Goal: Task Accomplishment & Management: Manage account settings

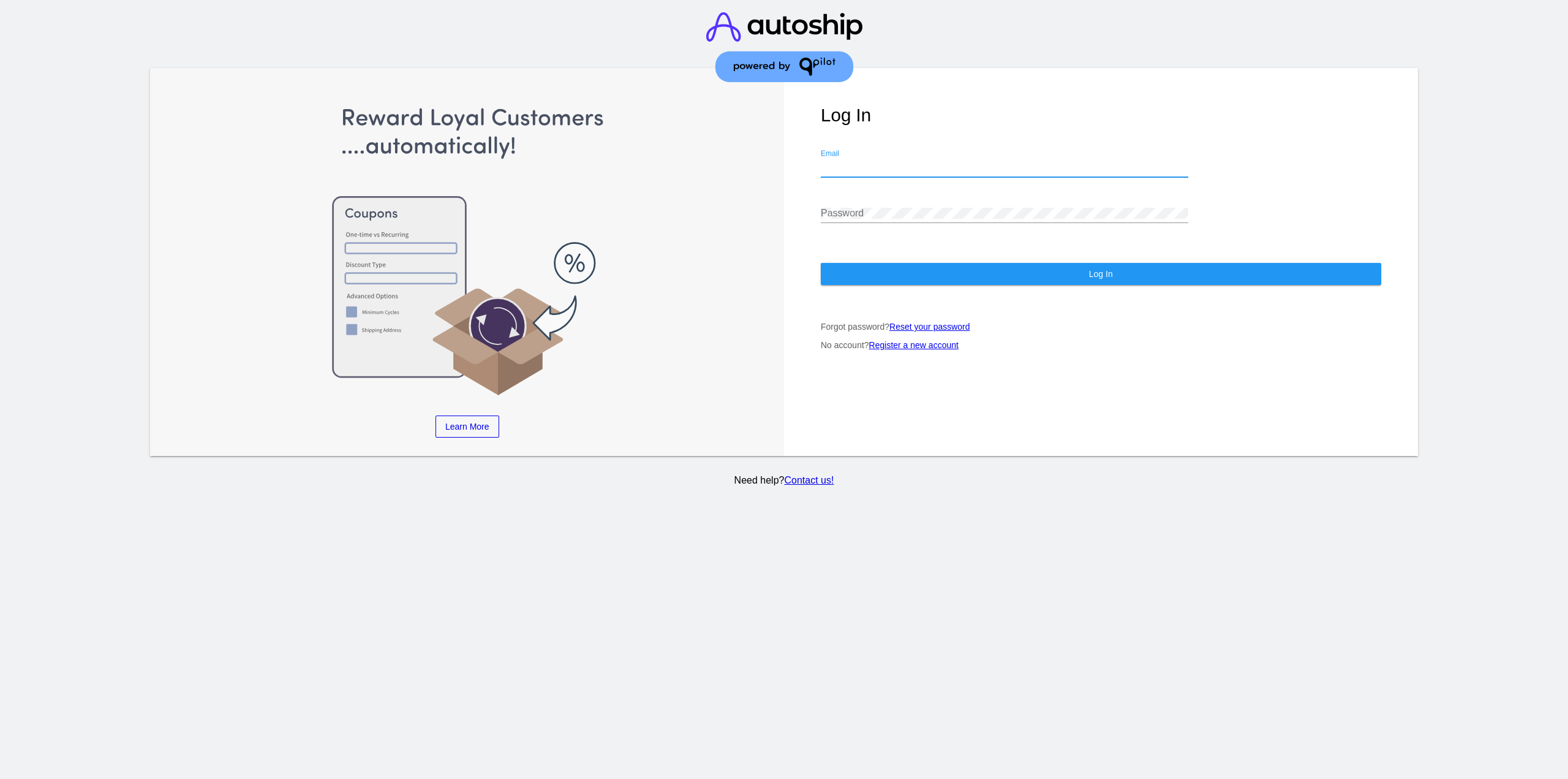
click at [877, 161] on input "Email" at bounding box center [1004, 167] width 368 height 11
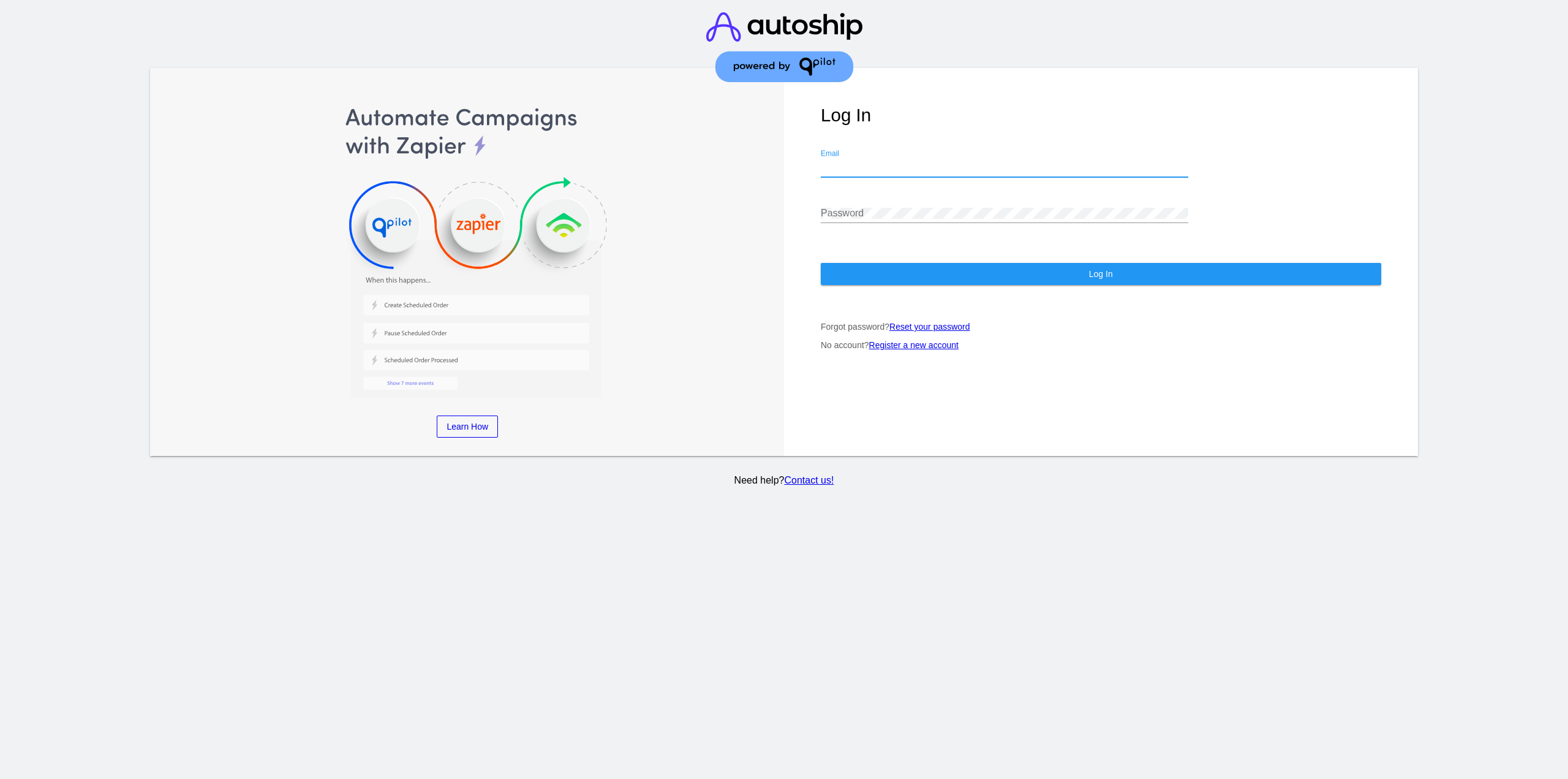
type input "[EMAIL_ADDRESS][DOMAIN_NAME]"
click at [891, 264] on button "Log In" at bounding box center [1101, 274] width 561 height 22
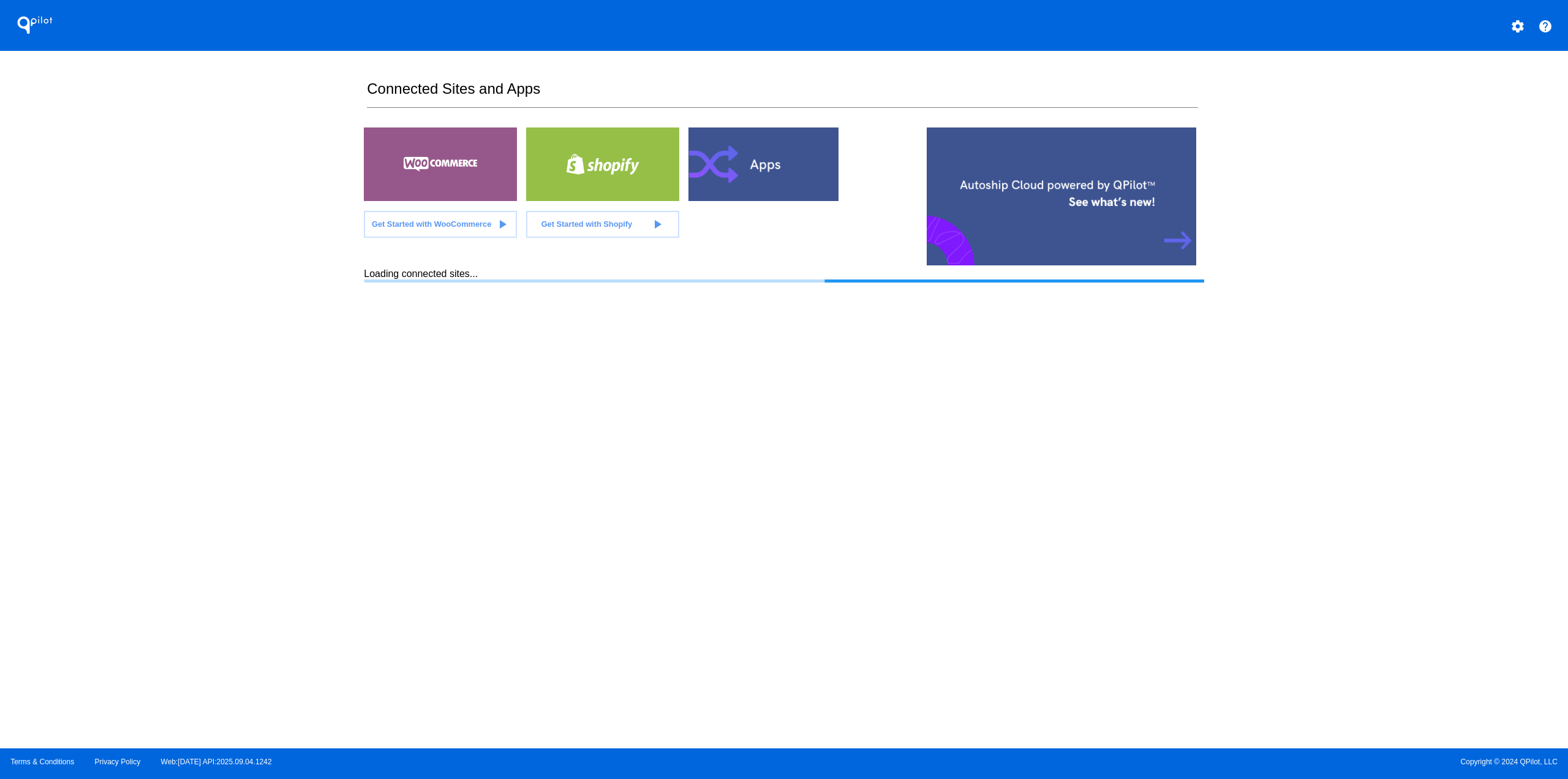
click at [780, 164] on div at bounding box center [765, 164] width 153 height 74
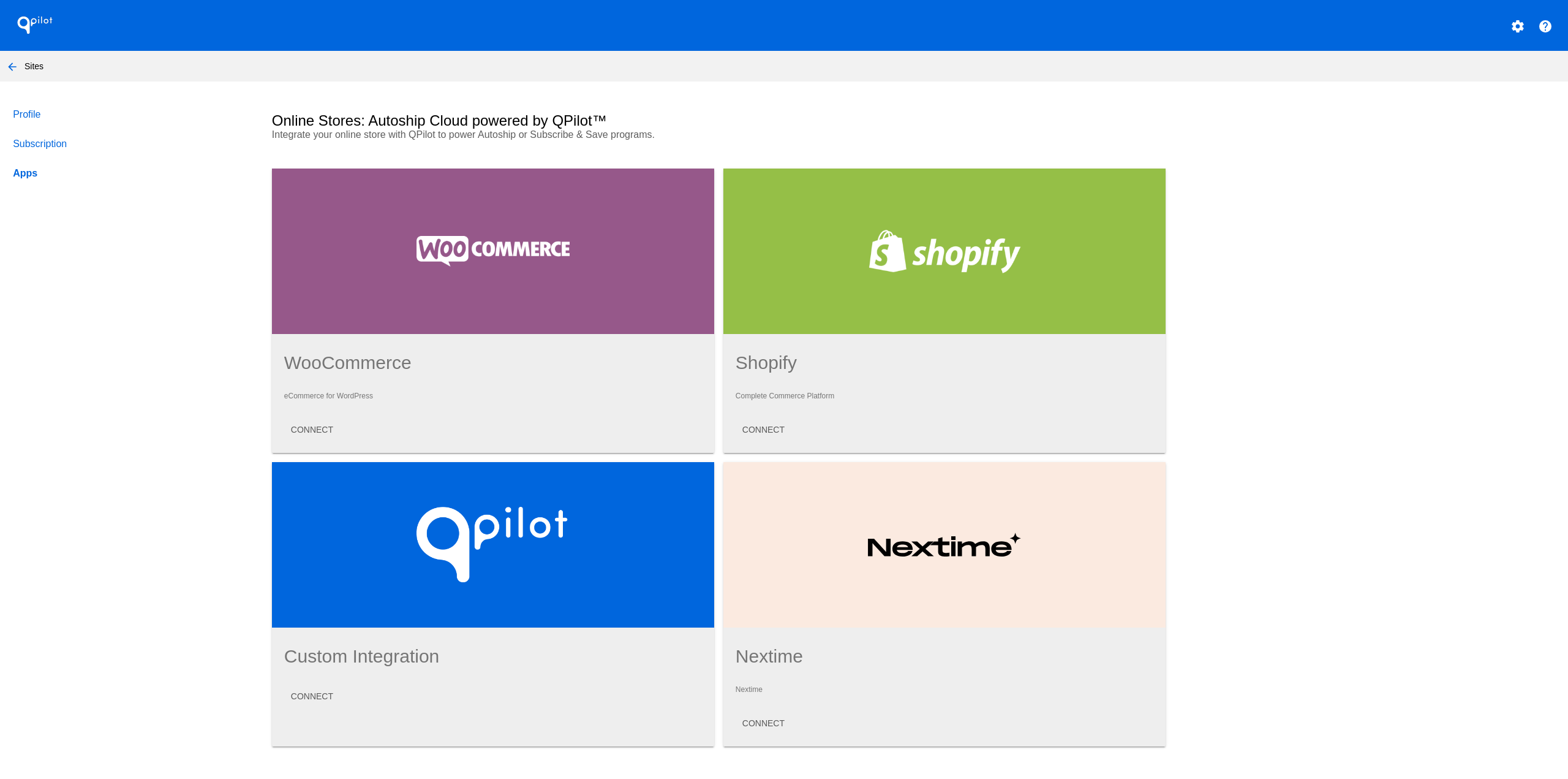
click at [1511, 30] on mat-icon "settings" at bounding box center [1518, 26] width 14 height 14
click at [1471, 36] on span "My Account" at bounding box center [1467, 32] width 51 height 10
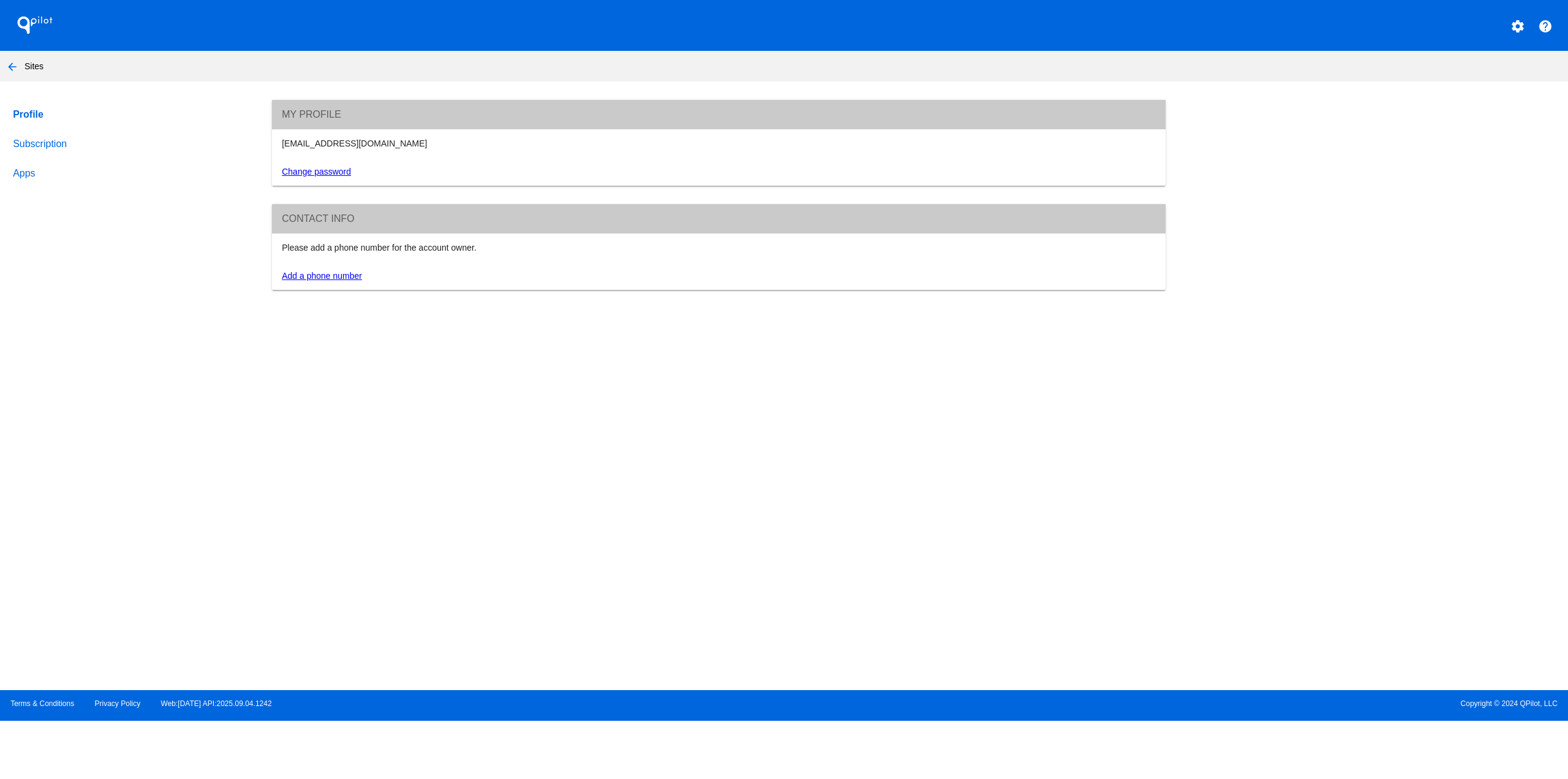
click at [57, 153] on link "Subscription" at bounding box center [130, 144] width 240 height 30
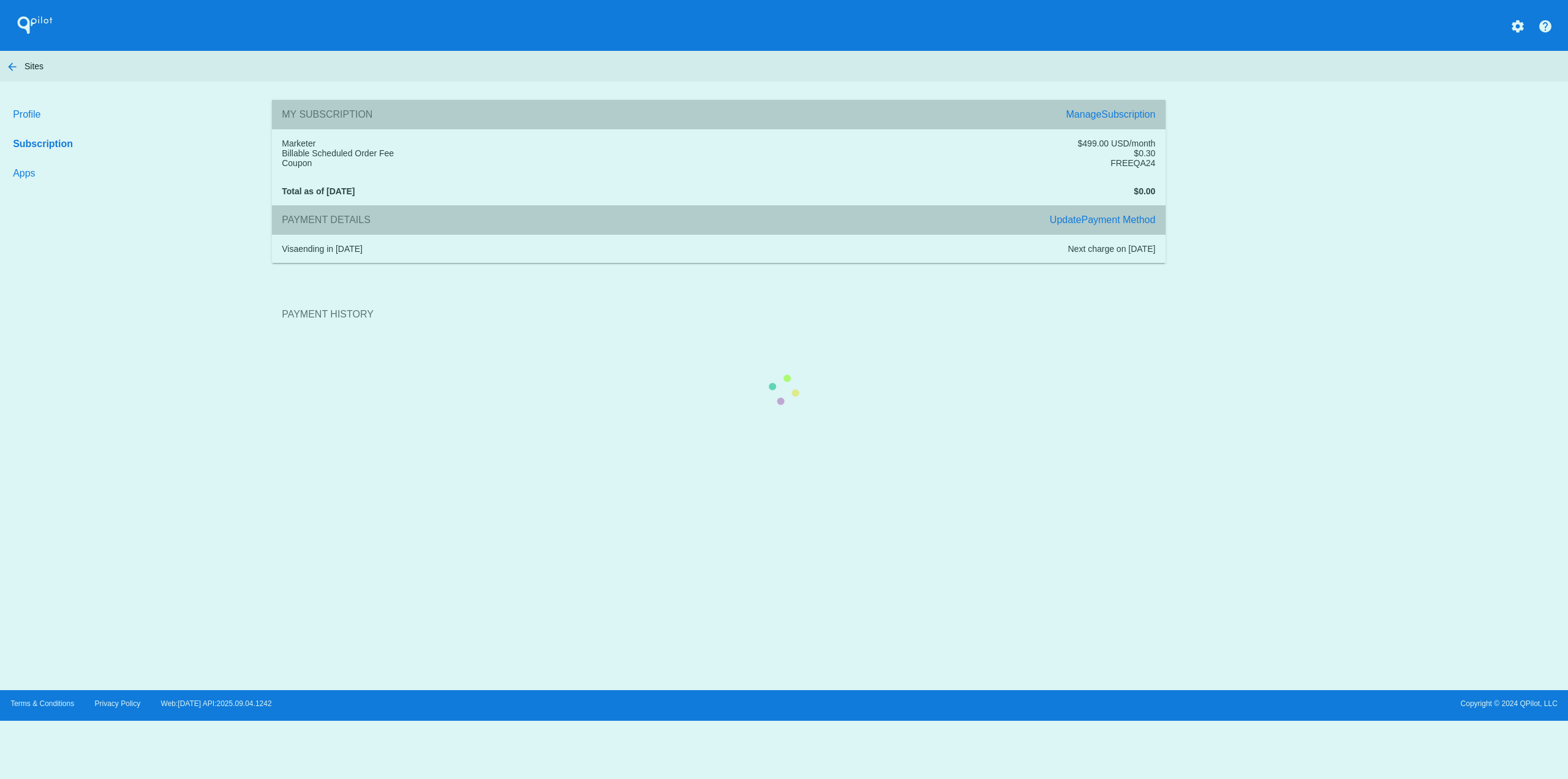
click at [1124, 282] on section "Payment History" at bounding box center [719, 315] width 894 height 66
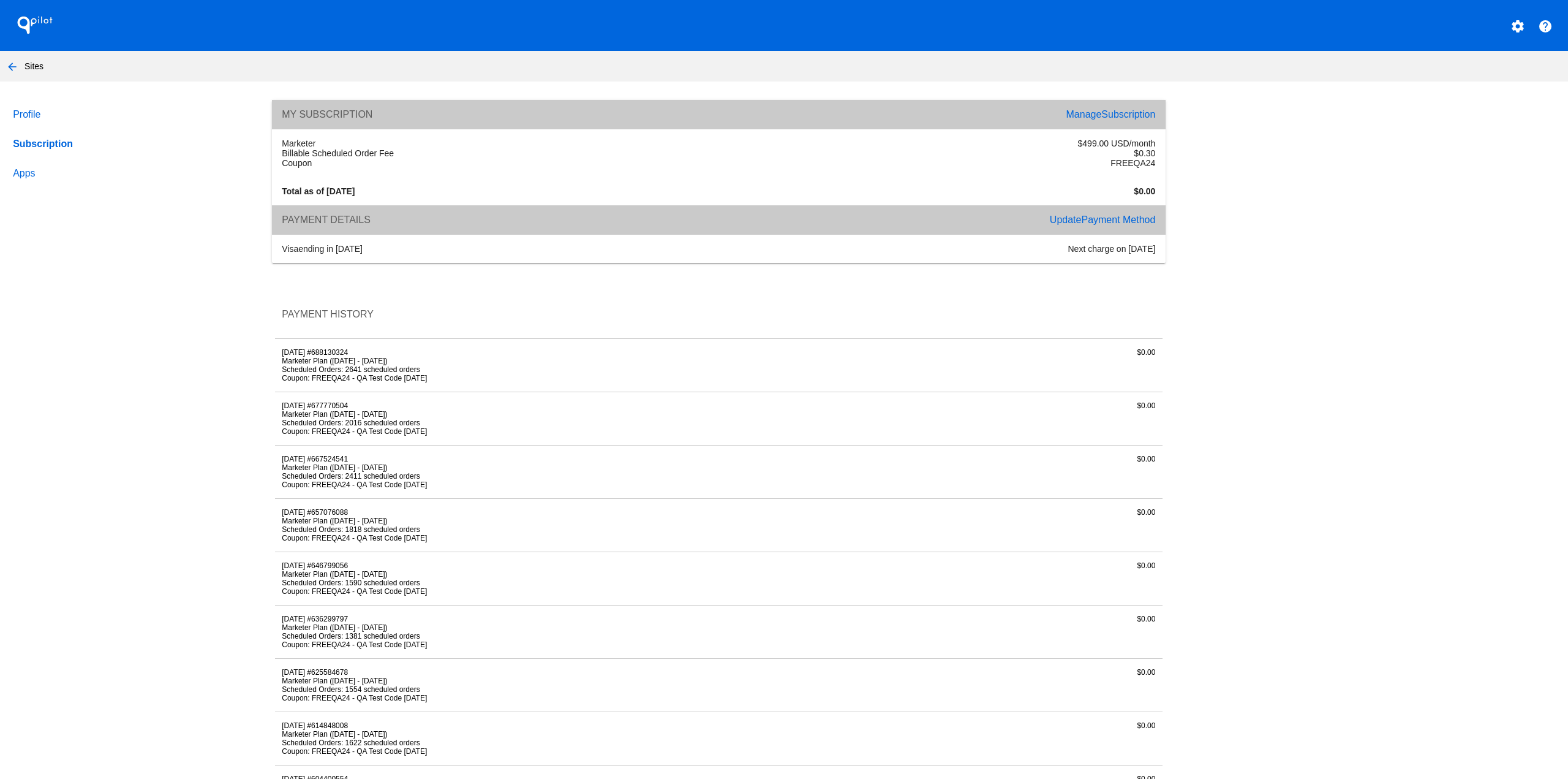
click at [1124, 110] on span "Subscription" at bounding box center [1129, 114] width 54 height 10
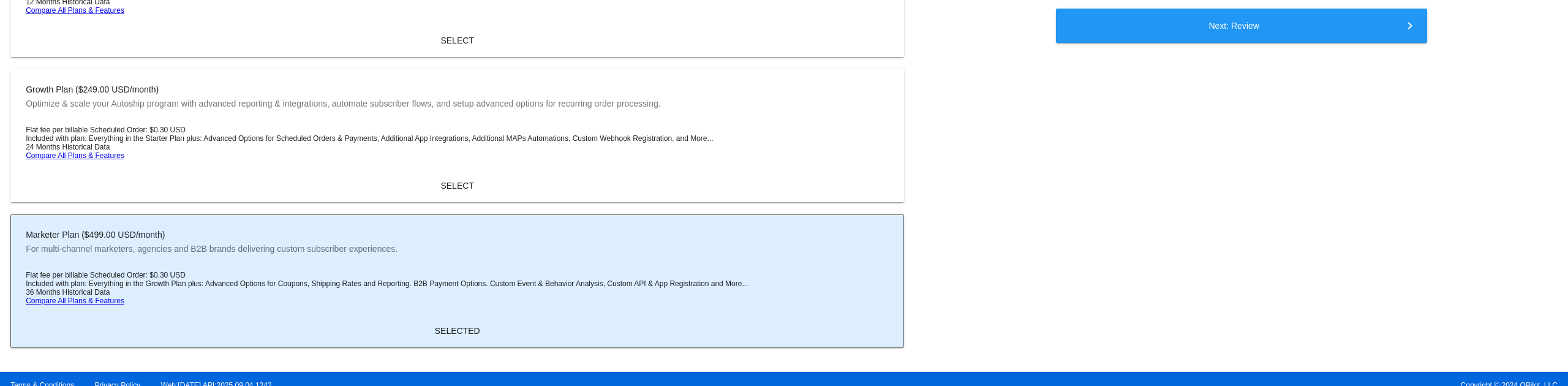
scroll to position [29, 0]
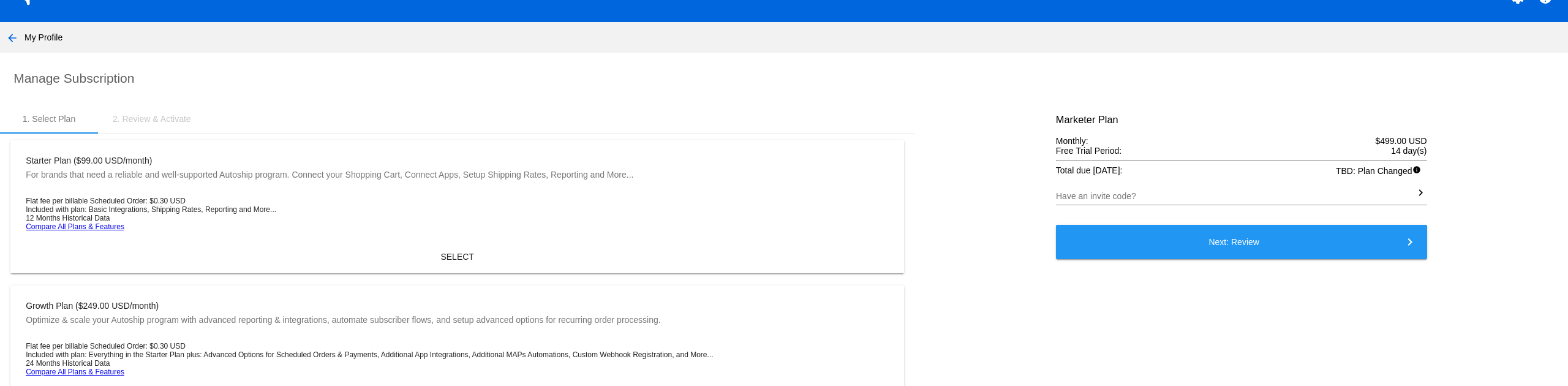
click at [1191, 238] on button "Next: Review keyboard_arrow_right" at bounding box center [1242, 242] width 371 height 35
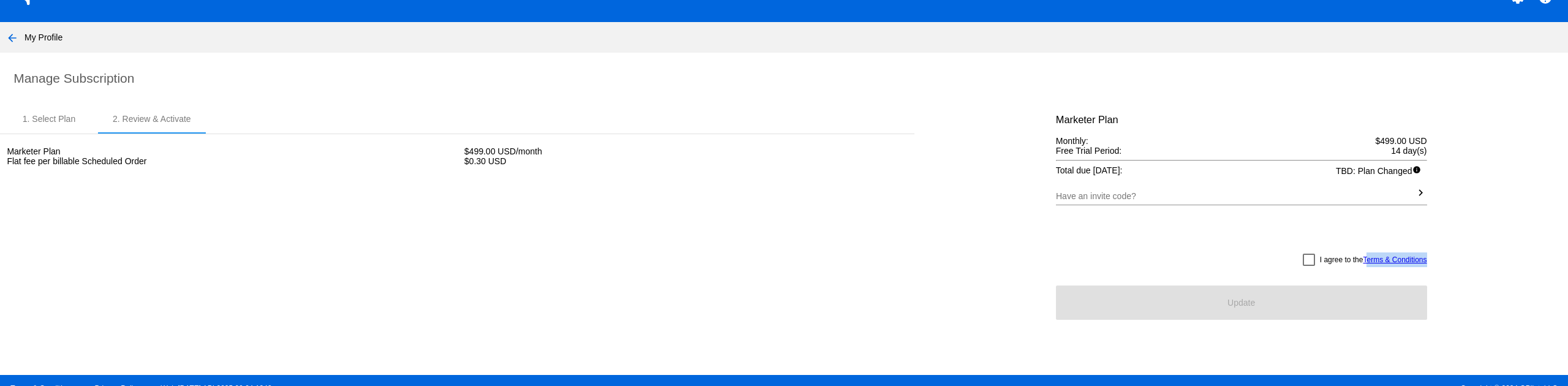
drag, startPoint x: 1449, startPoint y: 253, endPoint x: 1358, endPoint y: 261, distance: 91.4
click at [1358, 261] on div "1. Select Plan 2. Review & Activate Marketer Plan $499.00 USD/month Flat fee pe…" at bounding box center [784, 231] width 1568 height 253
copy link "Terms & Conditions"
click at [1303, 264] on div at bounding box center [1309, 260] width 12 height 12
click at [1309, 266] on input "I agree to the Terms & Conditions" at bounding box center [1309, 266] width 1 height 1
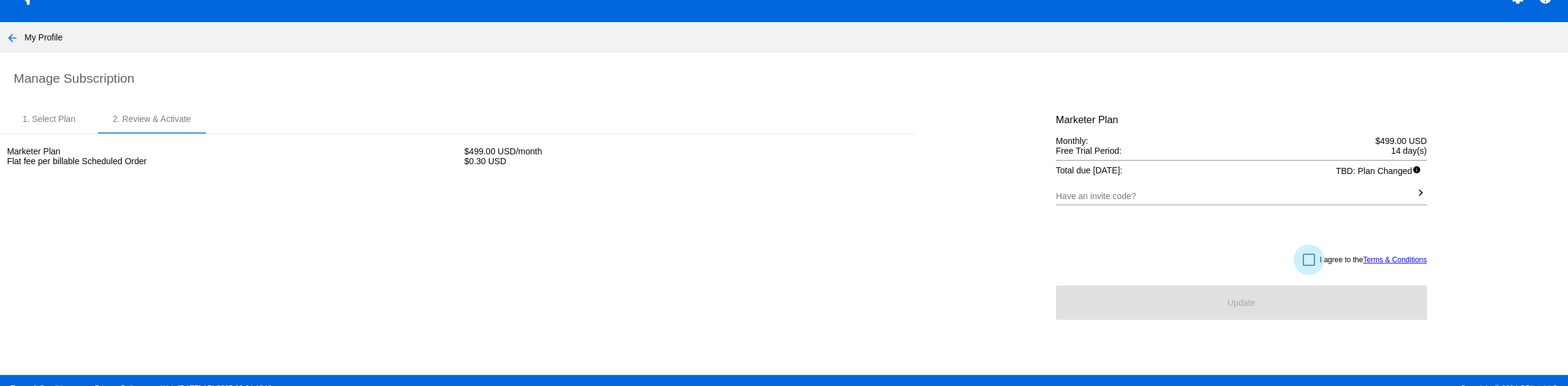
checkbox input "true"
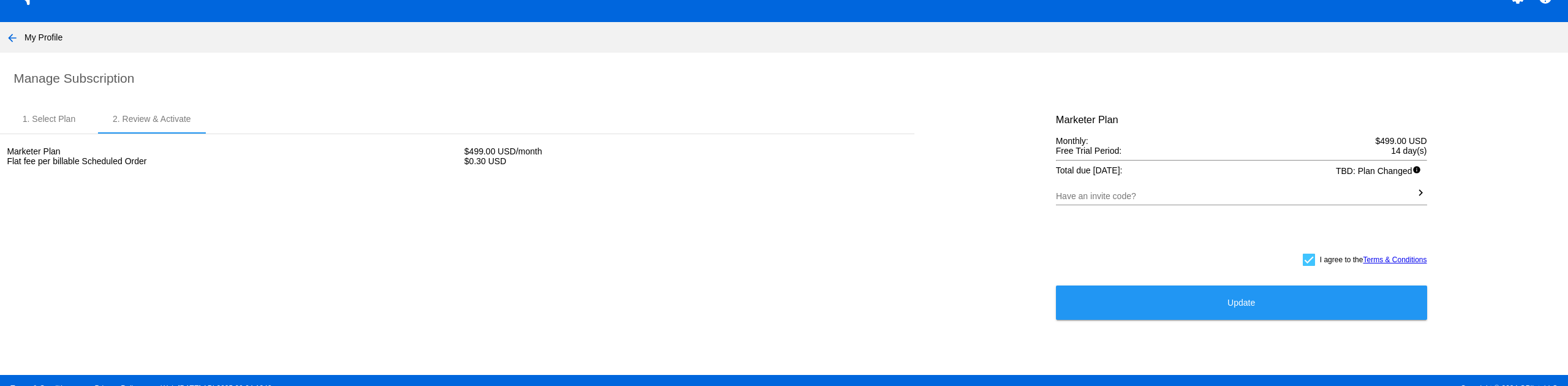
scroll to position [13, 0]
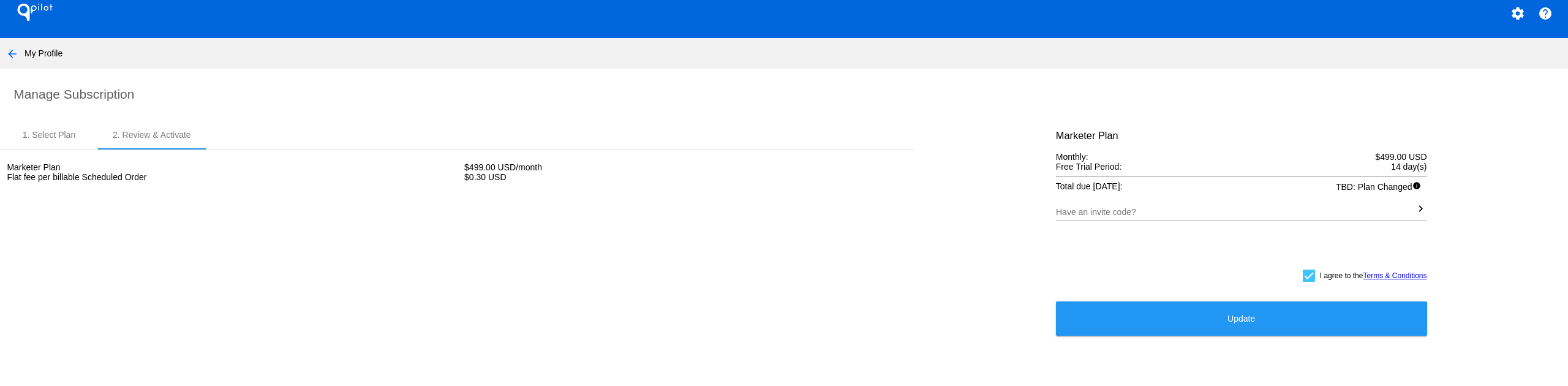
click at [1120, 319] on button "Update" at bounding box center [1242, 319] width 371 height 35
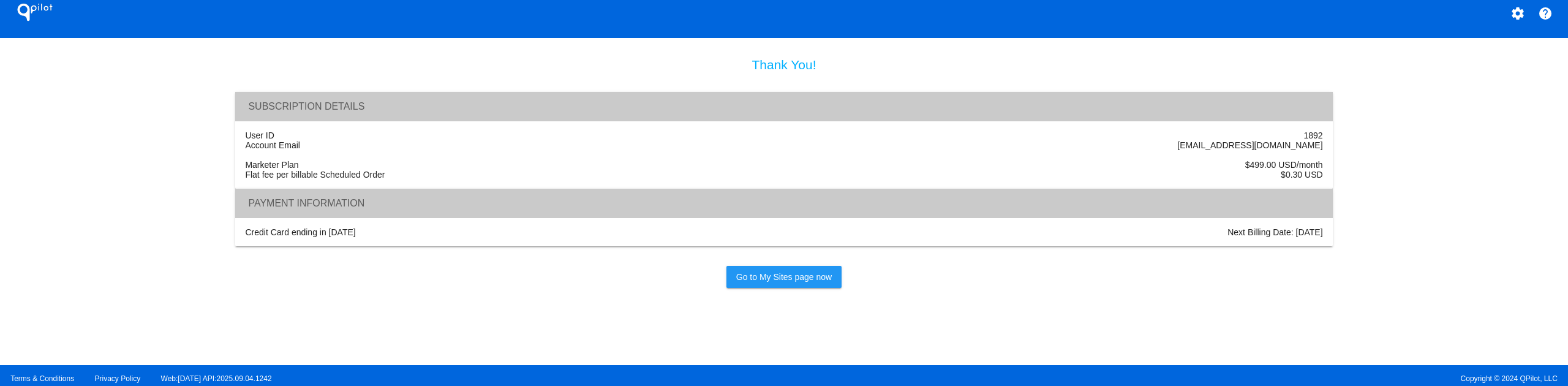
click at [757, 288] on link "Go to My Sites page now" at bounding box center [784, 277] width 115 height 22
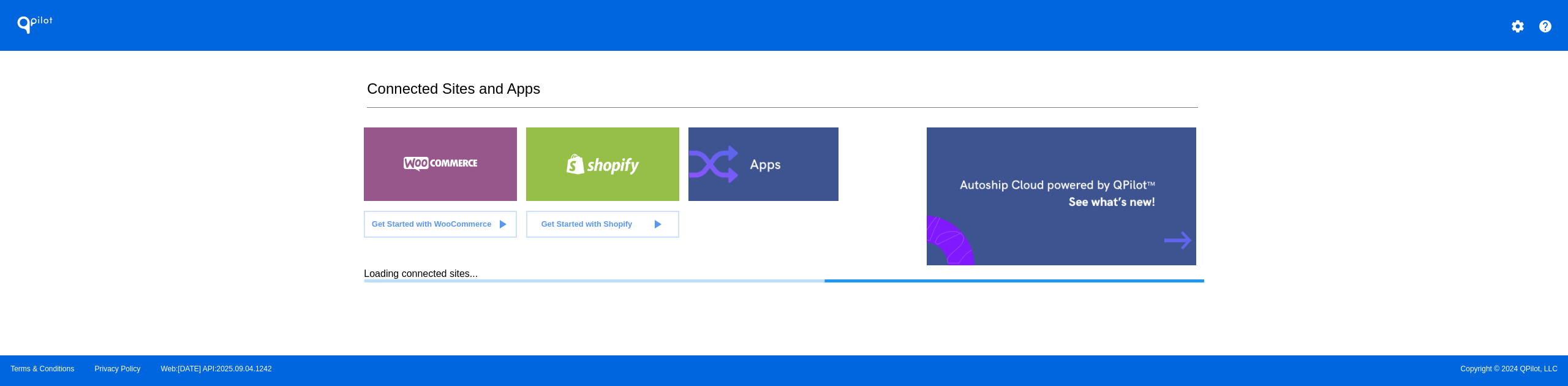
click at [782, 167] on div at bounding box center [765, 164] width 153 height 74
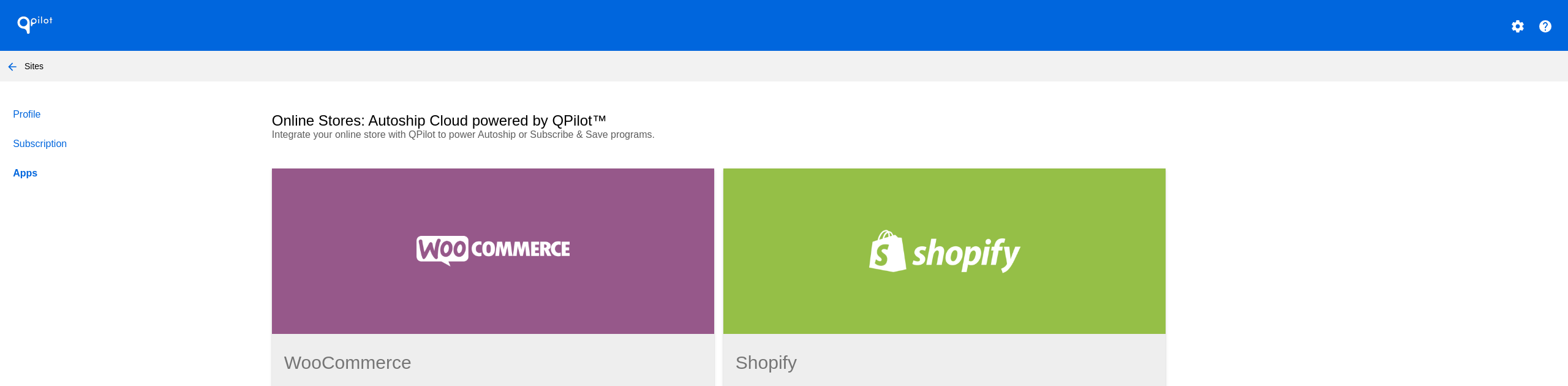
click at [34, 134] on link "Subscription" at bounding box center [130, 144] width 240 height 30
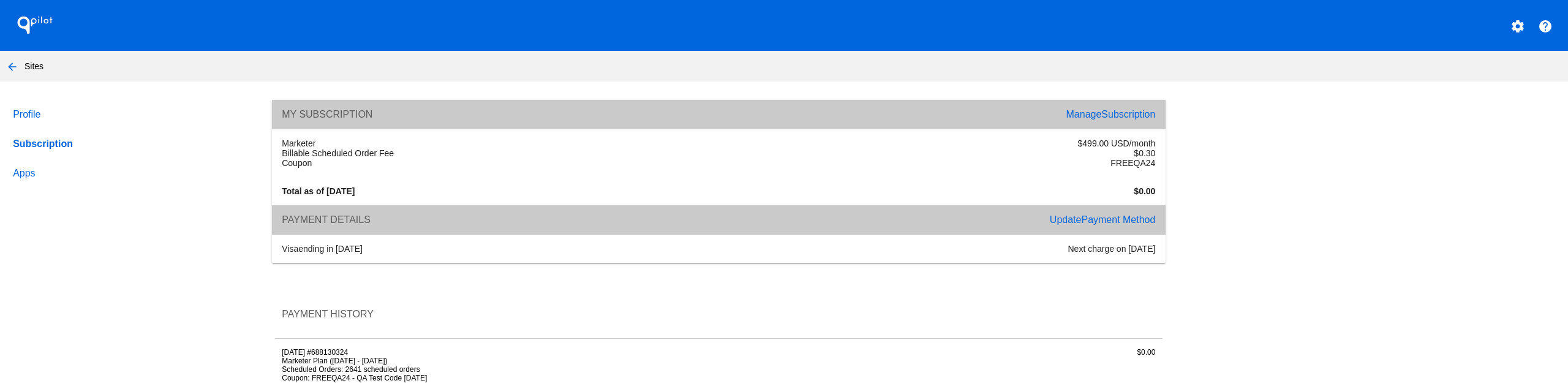
click at [1102, 113] on span "Subscription" at bounding box center [1129, 114] width 54 height 10
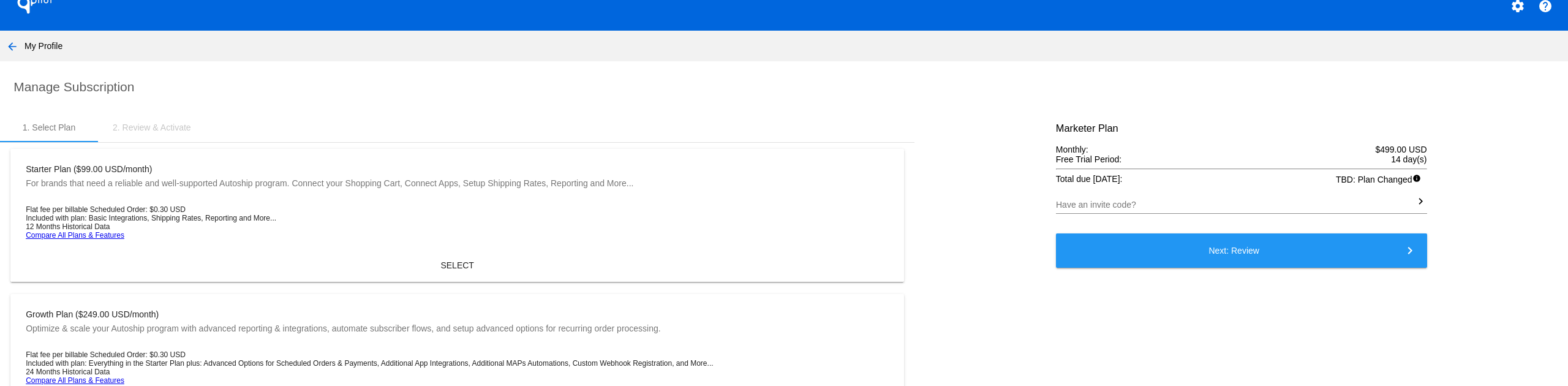
scroll to position [123, 0]
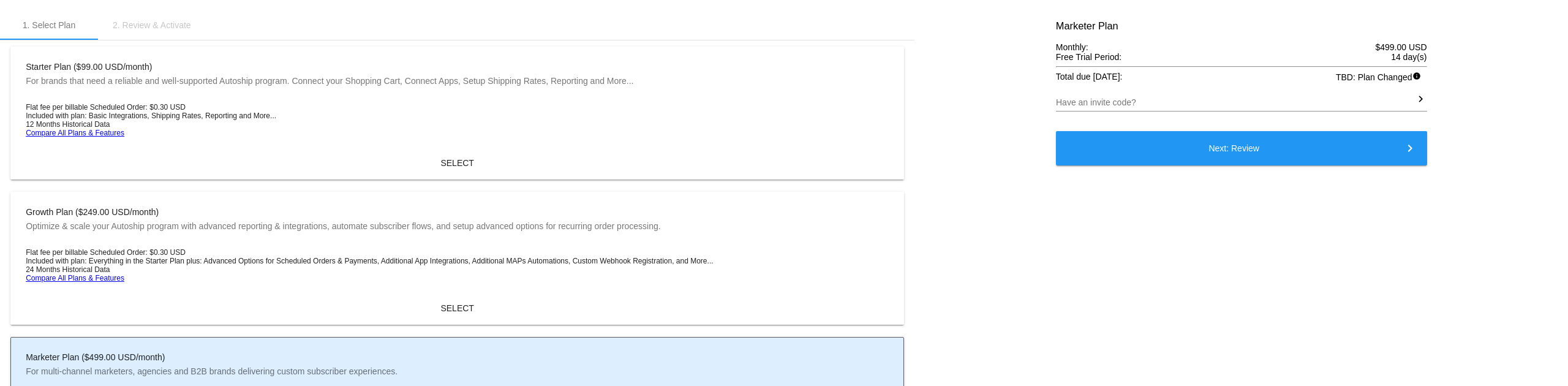
click at [1191, 162] on button "Next: Review keyboard_arrow_right" at bounding box center [1242, 148] width 371 height 35
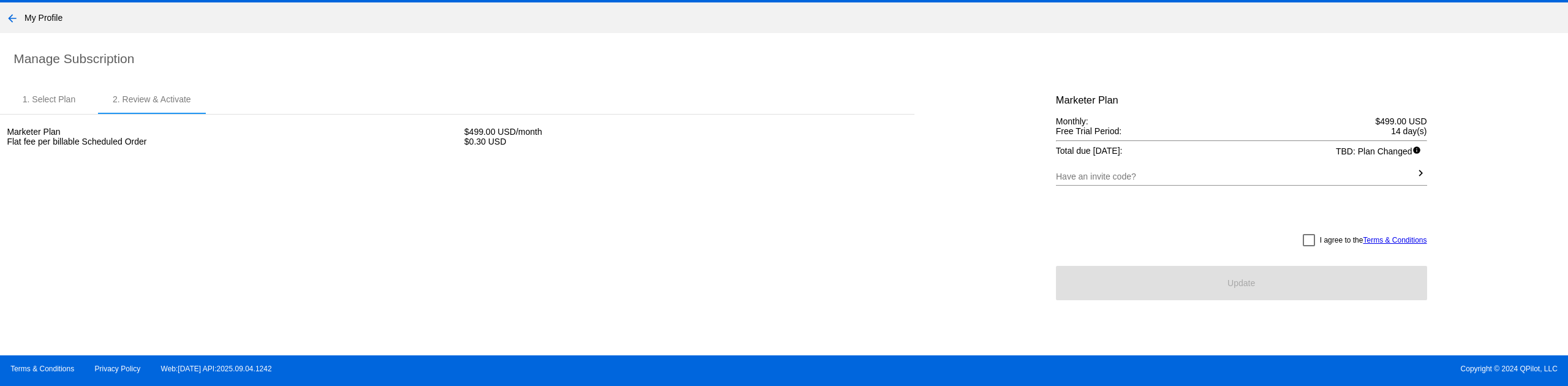
scroll to position [48, 0]
click at [23, 15] on button "arrow_back" at bounding box center [12, 18] width 25 height 25
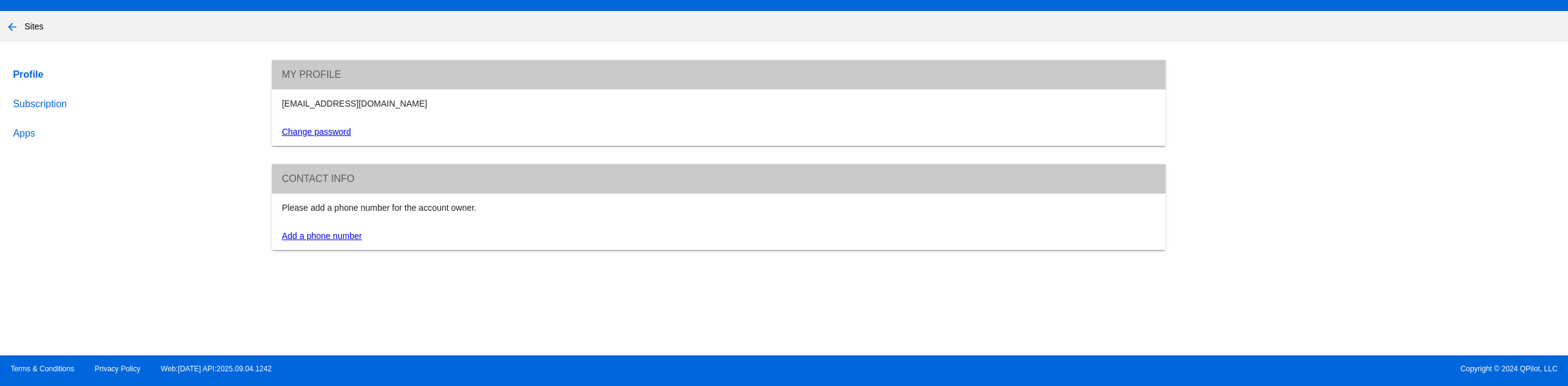
click at [14, 32] on mat-icon "arrow_back" at bounding box center [12, 26] width 14 height 15
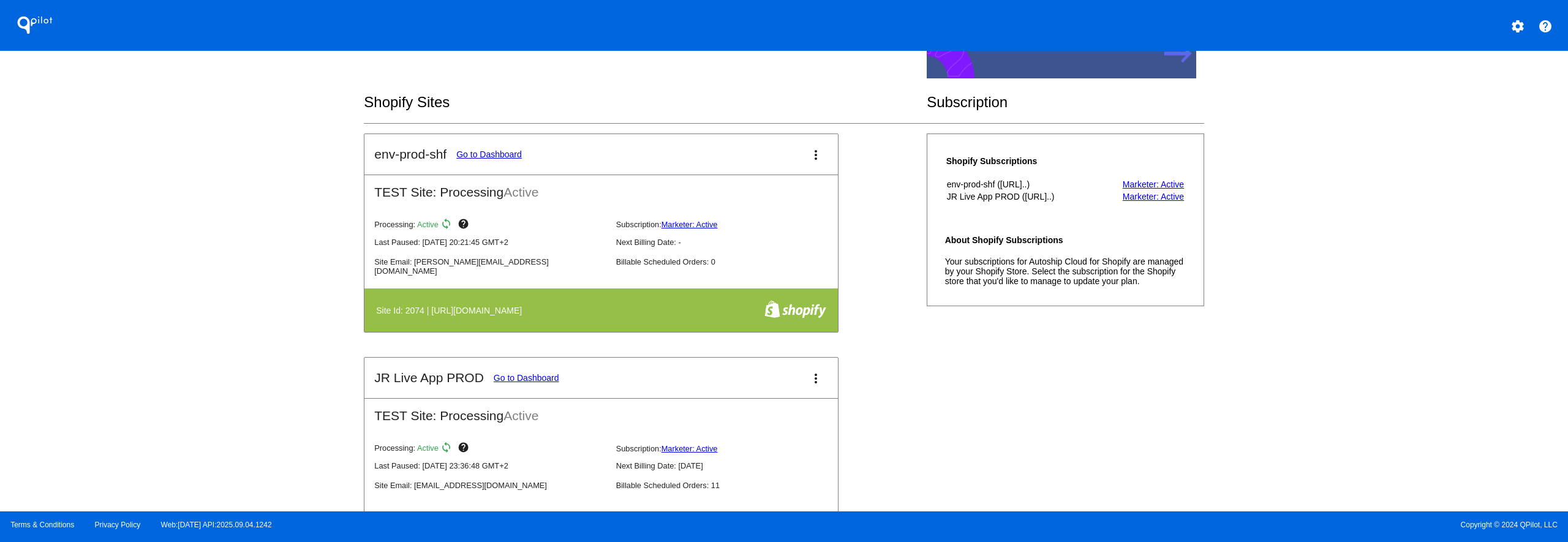
scroll to position [183, 0]
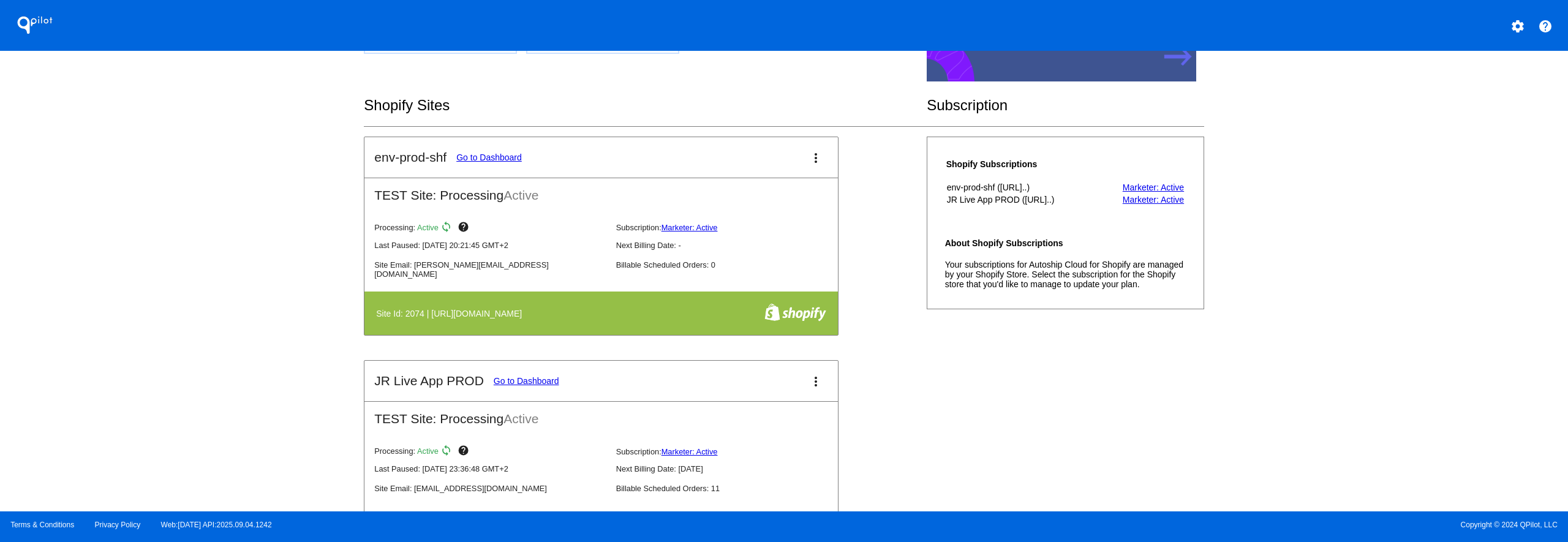
click at [472, 159] on link "Go to Dashboard" at bounding box center [489, 157] width 66 height 10
